Goal: Transaction & Acquisition: Download file/media

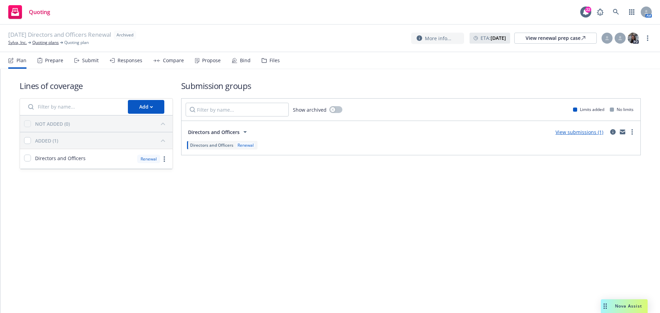
click at [270, 63] on div "Files" at bounding box center [275, 61] width 10 height 6
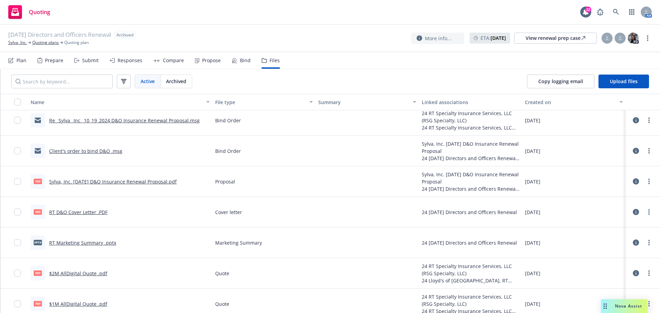
scroll to position [120, 0]
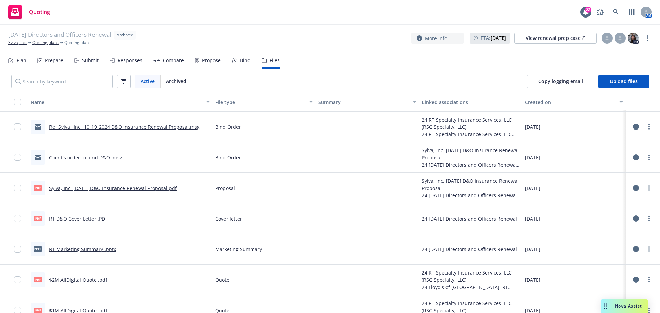
click at [83, 191] on link "Sylva, Inc. [DATE] D&O Insurance Renewal Proposal.pdf" at bounding box center [113, 188] width 128 height 7
click at [18, 190] on input "checkbox" at bounding box center [17, 188] width 7 height 7
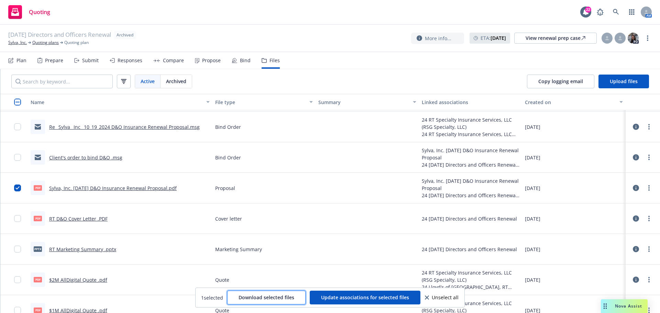
click at [283, 297] on span "Download selected files" at bounding box center [267, 297] width 56 height 7
click at [53, 43] on link "Quoting plans" at bounding box center [45, 43] width 26 height 6
